Goal: Information Seeking & Learning: Learn about a topic

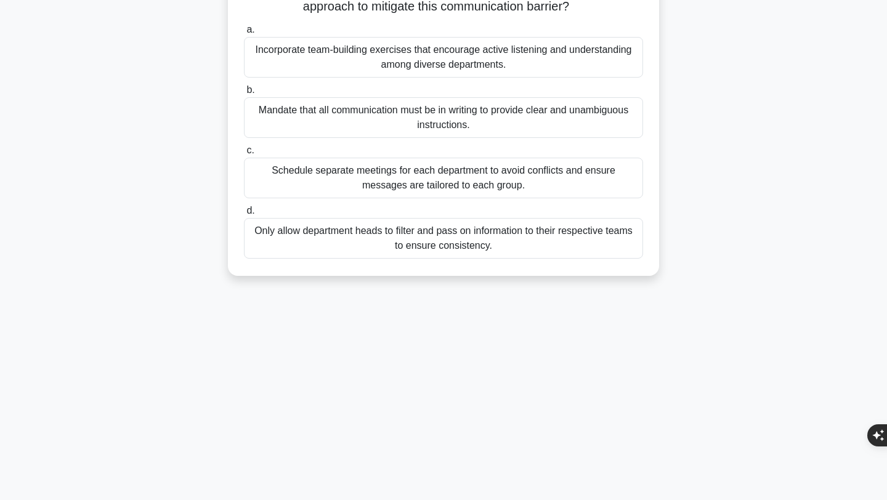
scroll to position [148, 0]
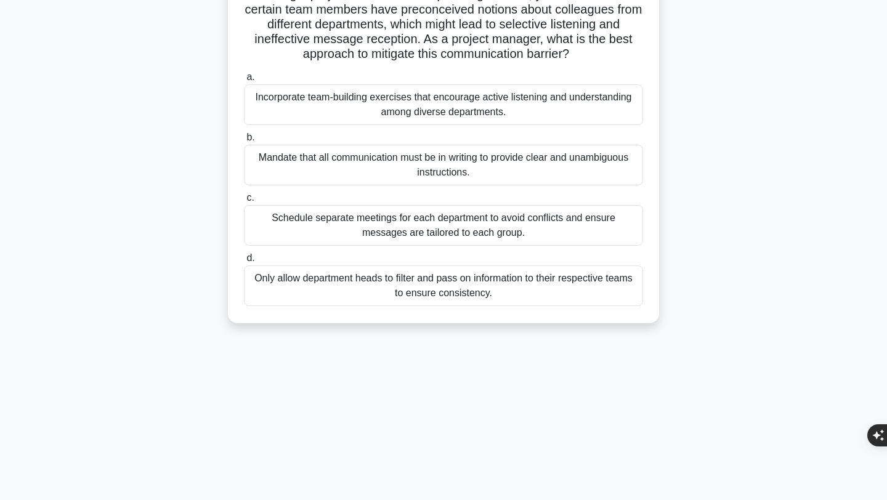
click at [331, 289] on div "Only allow department heads to filter and pass on information to their respecti…" at bounding box center [443, 285] width 399 height 41
click at [244, 262] on input "d. Only allow department heads to filter and pass on information to their respe…" at bounding box center [244, 258] width 0 height 8
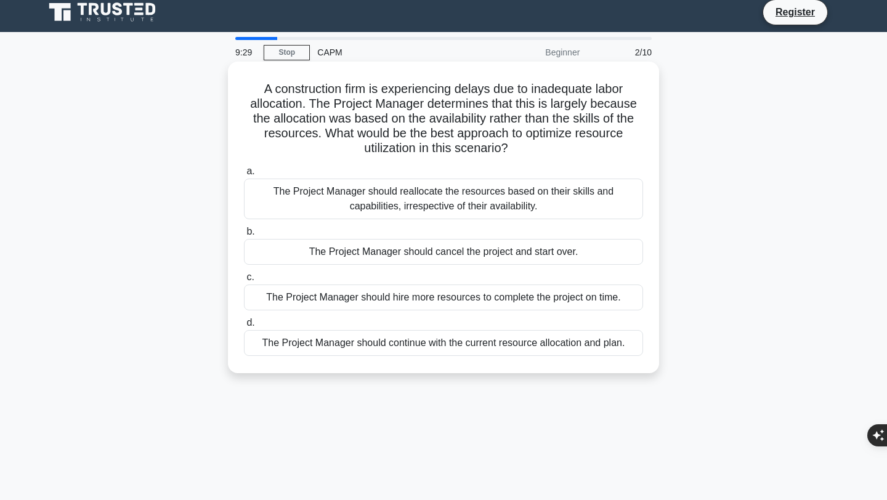
scroll to position [0, 0]
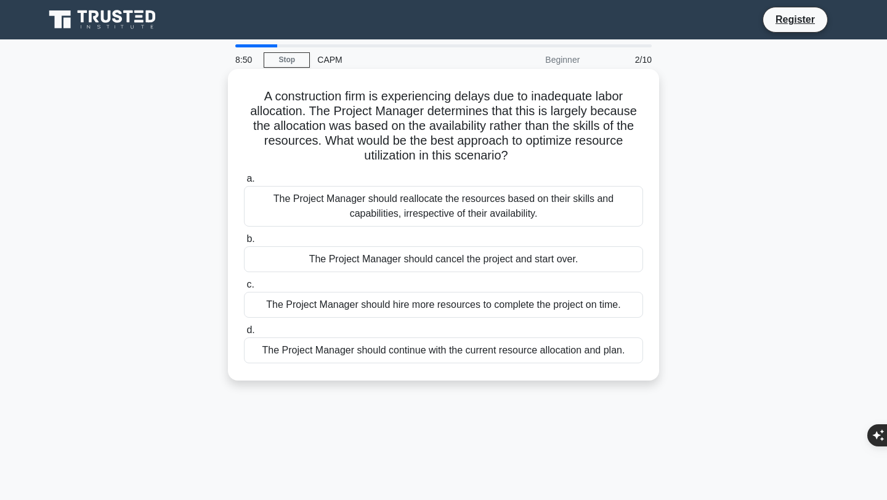
click at [441, 223] on div "The Project Manager should reallocate the resources based on their skills and c…" at bounding box center [443, 206] width 399 height 41
click at [244, 183] on input "a. The Project Manager should reallocate the resources based on their skills an…" at bounding box center [244, 179] width 0 height 8
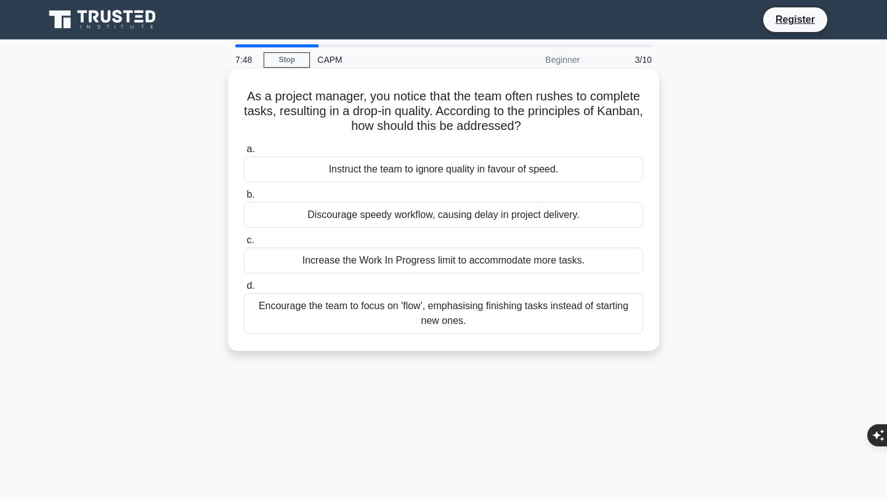
click at [556, 305] on div "Encourage the team to focus on 'flow', emphasising finishing tasks instead of s…" at bounding box center [443, 313] width 399 height 41
click at [244, 290] on input "d. Encourage the team to focus on 'flow', emphasising finishing tasks instead o…" at bounding box center [244, 286] width 0 height 8
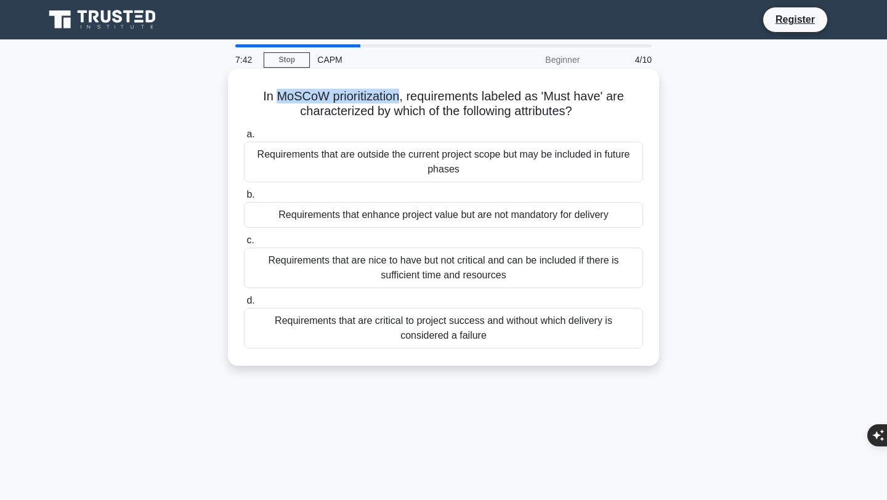
drag, startPoint x: 400, startPoint y: 95, endPoint x: 283, endPoint y: 93, distance: 117.0
click at [283, 93] on h5 "In MoSCoW prioritization, requirements labeled as 'Must have' are characterized…" at bounding box center [444, 104] width 402 height 31
copy h5 "MoSCoW prioritization"
click at [544, 337] on div "Requirements that are critical to project success and without which delivery is…" at bounding box center [443, 328] width 399 height 41
click at [244, 305] on input "d. Requirements that are critical to project success and without which delivery…" at bounding box center [244, 301] width 0 height 8
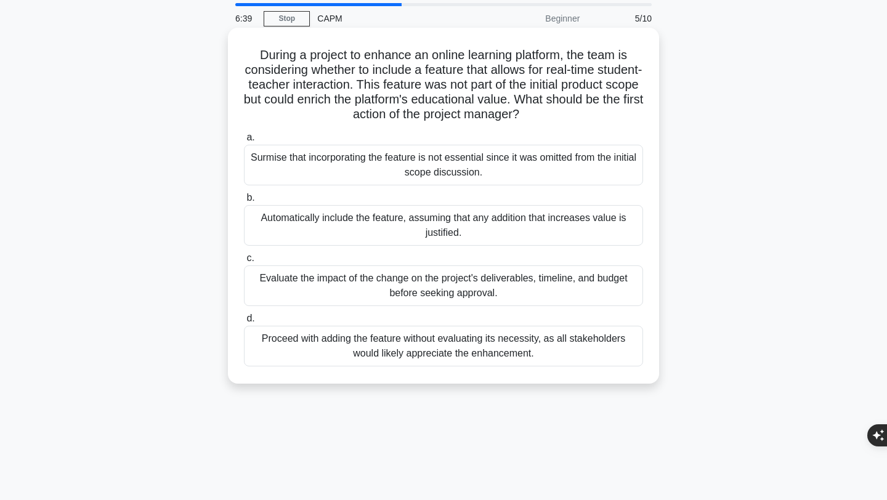
scroll to position [46, 0]
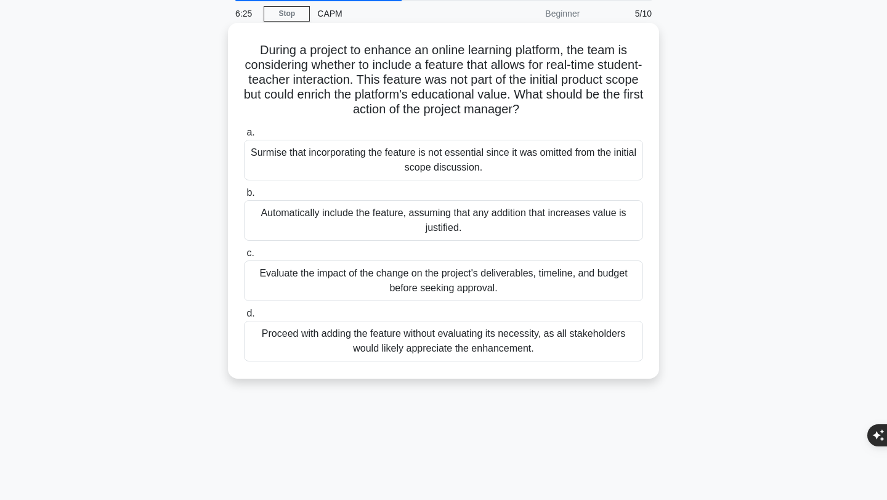
click at [575, 276] on div "Evaluate the impact of the change on the project's deliverables, timeline, and …" at bounding box center [443, 281] width 399 height 41
click at [244, 257] on input "c. Evaluate the impact of the change on the project's deliverables, timeline, a…" at bounding box center [244, 253] width 0 height 8
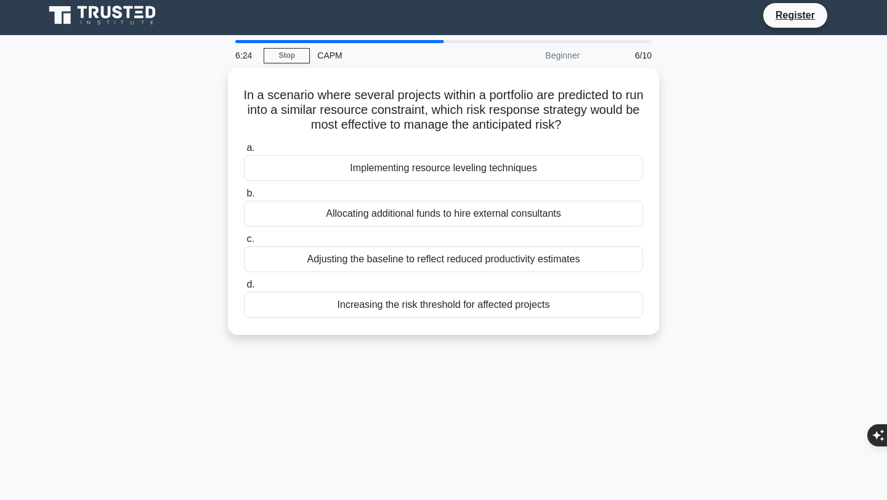
scroll to position [0, 0]
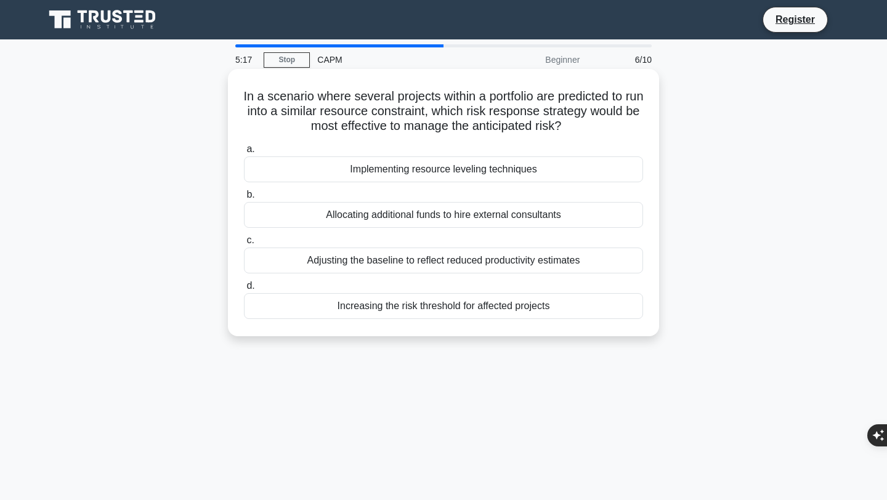
click at [533, 169] on div "Implementing resource leveling techniques" at bounding box center [443, 169] width 399 height 26
click at [244, 153] on input "a. Implementing resource leveling techniques" at bounding box center [244, 149] width 0 height 8
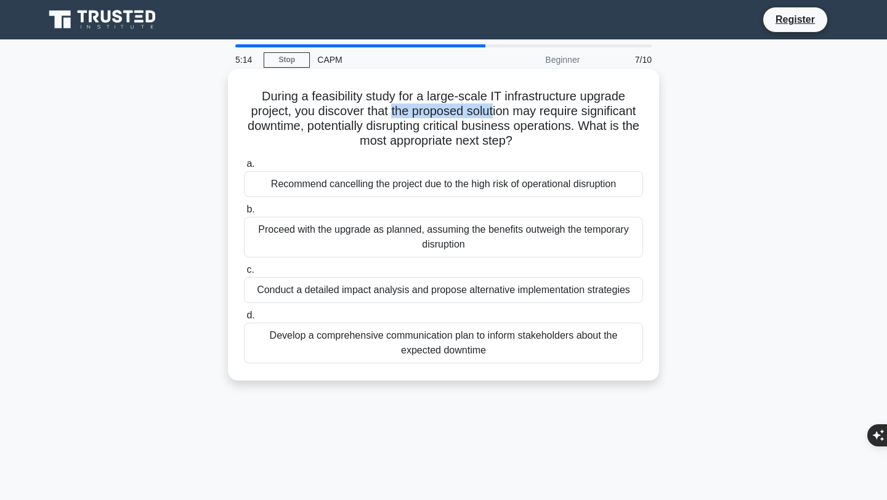
drag, startPoint x: 393, startPoint y: 109, endPoint x: 492, endPoint y: 116, distance: 99.4
click at [493, 116] on h5 "During a feasibility study for a large-scale IT infrastructure upgrade project,…" at bounding box center [444, 119] width 402 height 60
click at [586, 148] on h5 "During a feasibility study for a large-scale IT infrastructure upgrade project,…" at bounding box center [444, 119] width 402 height 60
click at [424, 294] on div "Conduct a detailed impact analysis and propose alternative implementation strat…" at bounding box center [443, 290] width 399 height 26
click at [244, 274] on input "c. Conduct a detailed impact analysis and propose alternative implementation st…" at bounding box center [244, 270] width 0 height 8
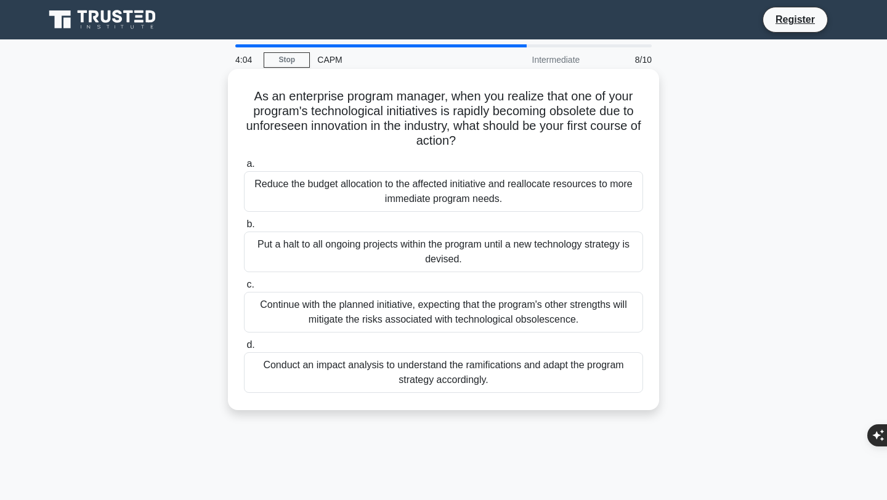
click at [482, 376] on div "Conduct an impact analysis to understand the ramifications and adapt the progra…" at bounding box center [443, 372] width 399 height 41
click at [244, 349] on input "d. Conduct an impact analysis to understand the ramifications and adapt the pro…" at bounding box center [244, 345] width 0 height 8
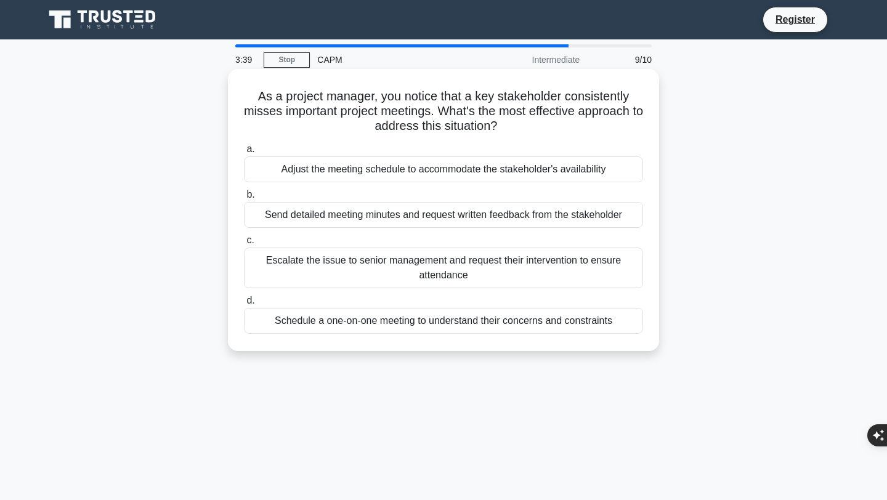
click at [460, 322] on div "Schedule a one-on-one meeting to understand their concerns and constraints" at bounding box center [443, 321] width 399 height 26
click at [244, 305] on input "d. Schedule a one-on-one meeting to understand their concerns and constraints" at bounding box center [244, 301] width 0 height 8
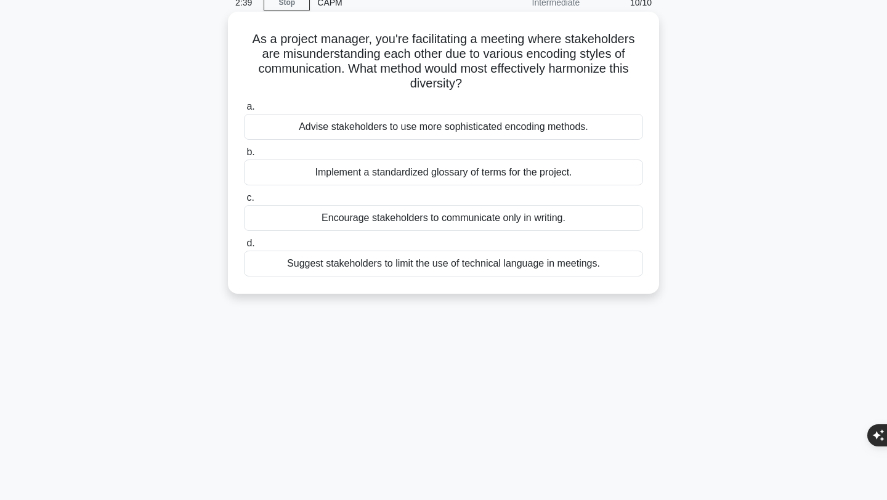
scroll to position [46, 0]
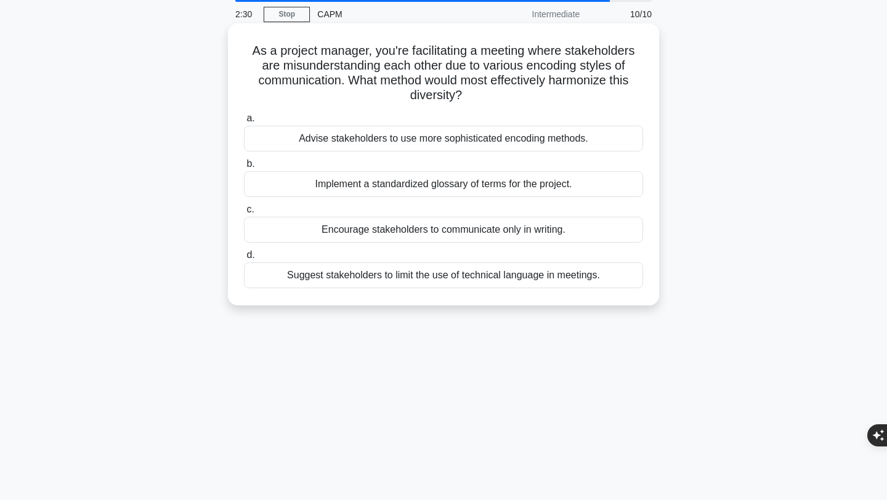
click at [509, 184] on div "Implement a standardized glossary of terms for the project." at bounding box center [443, 184] width 399 height 26
click at [244, 168] on input "b. Implement a standardized glossary of terms for the project." at bounding box center [244, 164] width 0 height 8
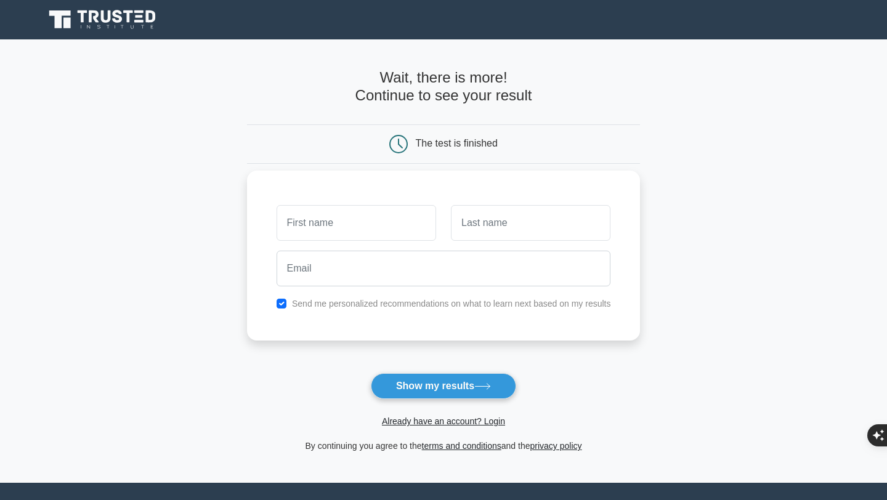
click at [362, 199] on div "Send me personalized recommendations on what to learn next based on my results" at bounding box center [444, 256] width 394 height 170
click at [362, 212] on input "text" at bounding box center [357, 223] width 160 height 36
type input "[PERSON_NAME]"
click at [508, 197] on div "[PERSON_NAME] Send me personalized recommendations on what to learn next based …" at bounding box center [444, 256] width 394 height 170
click at [500, 213] on input "text" at bounding box center [531, 223] width 160 height 36
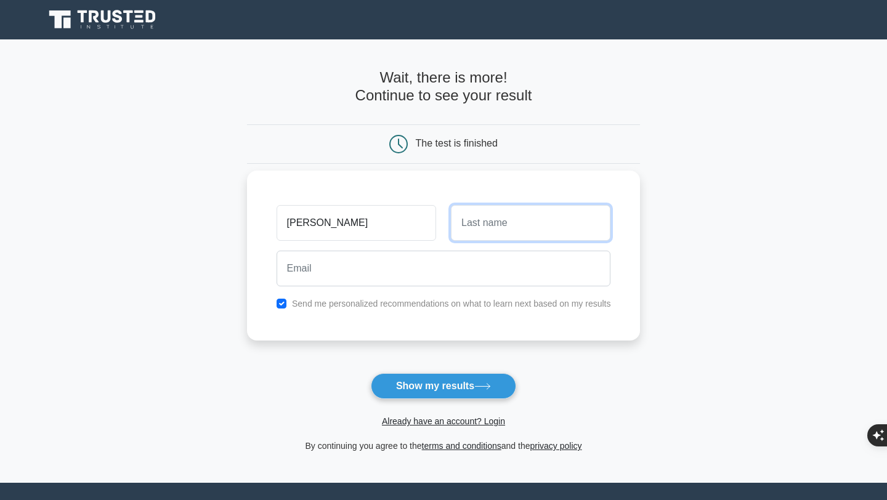
type input "[PERSON_NAME]"
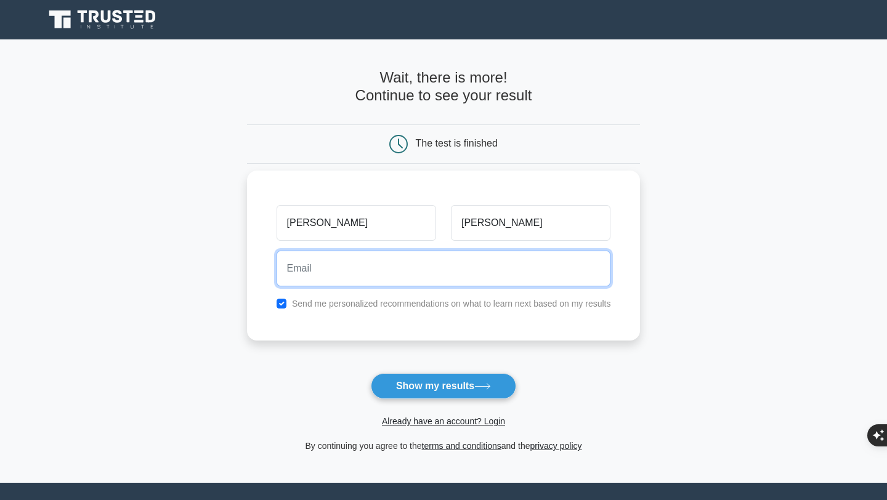
click at [494, 277] on input "email" at bounding box center [444, 269] width 334 height 36
type input "[EMAIL_ADDRESS][DOMAIN_NAME]"
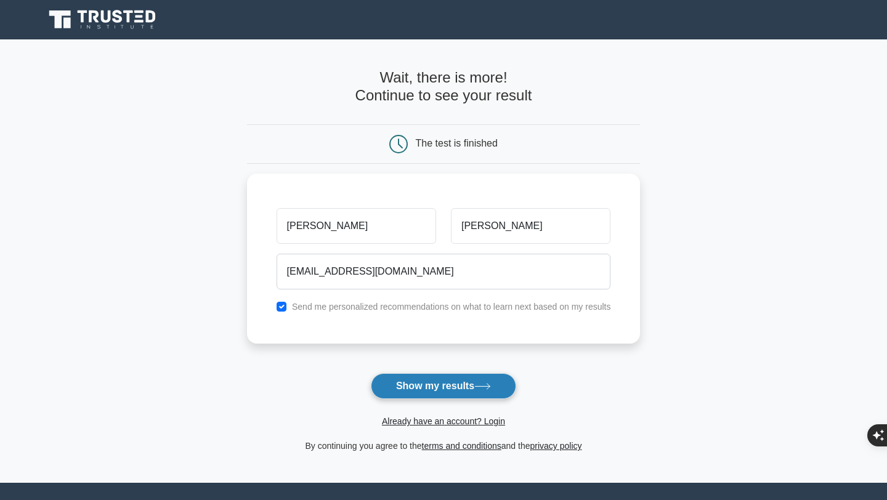
click at [456, 381] on button "Show my results" at bounding box center [443, 386] width 145 height 26
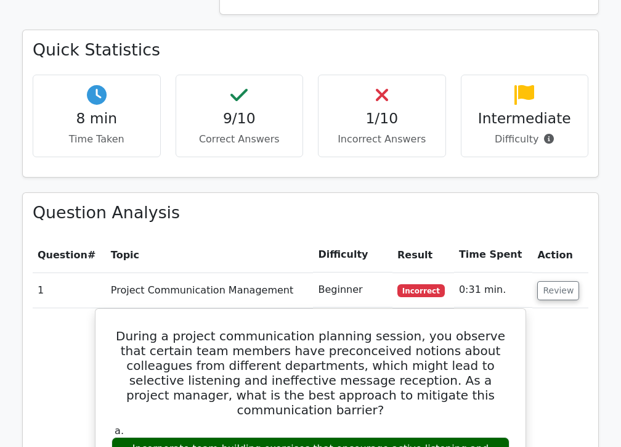
scroll to position [821, 0]
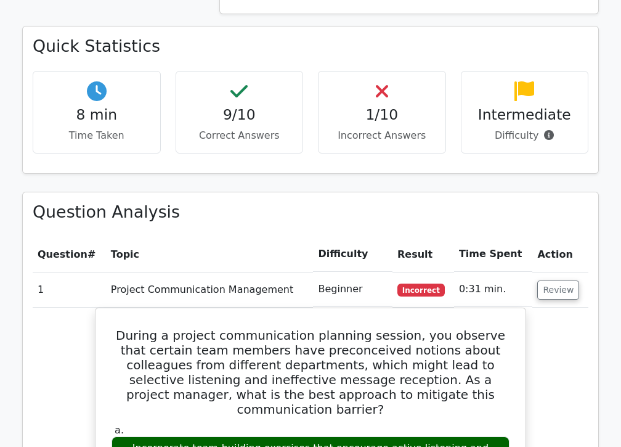
click at [547, 130] on icon at bounding box center [549, 135] width 10 height 10
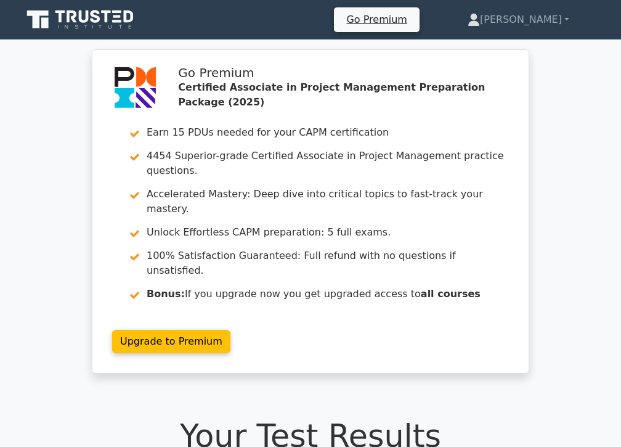
scroll to position [13, 0]
